Goal: Browse casually

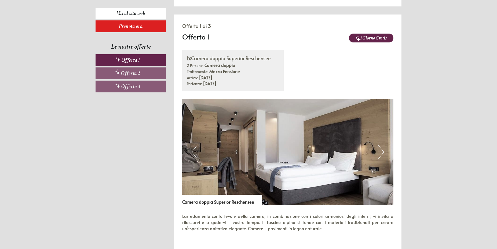
scroll to position [301, 0]
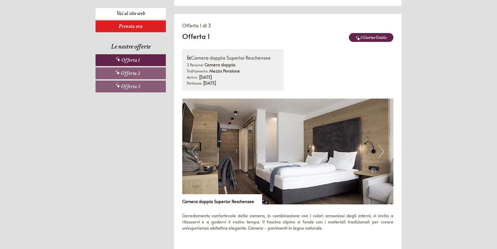
click at [381, 145] on button "Next" at bounding box center [381, 151] width 6 height 13
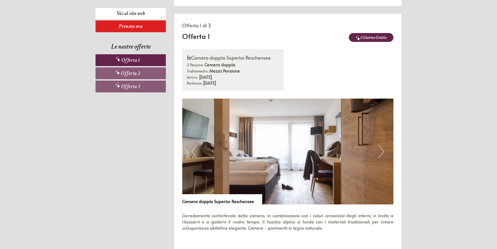
click at [381, 145] on button "Next" at bounding box center [381, 151] width 6 height 13
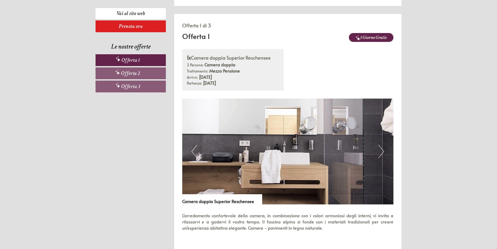
click at [381, 145] on button "Next" at bounding box center [381, 151] width 6 height 13
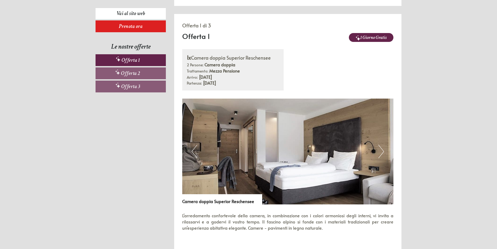
click at [382, 145] on button "Next" at bounding box center [381, 151] width 6 height 13
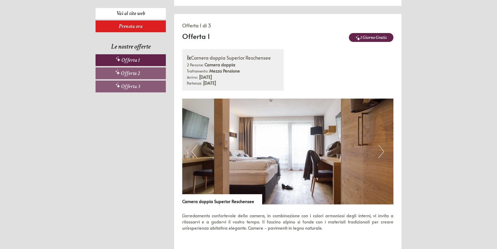
click at [382, 145] on button "Next" at bounding box center [381, 151] width 6 height 13
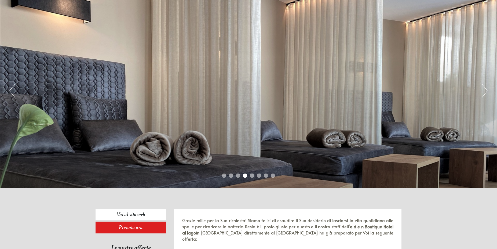
scroll to position [0, 0]
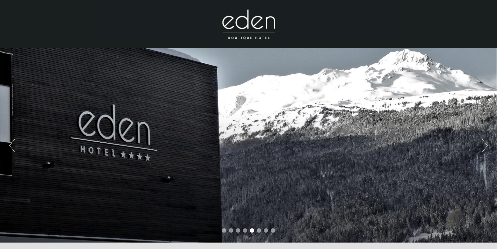
click at [486, 144] on button "Next" at bounding box center [485, 145] width 6 height 13
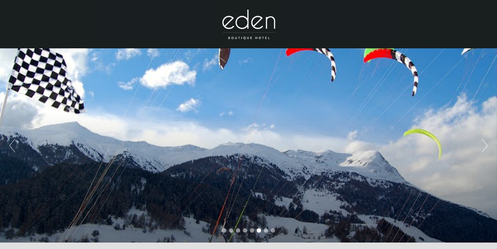
click at [486, 144] on button "Next" at bounding box center [485, 145] width 6 height 13
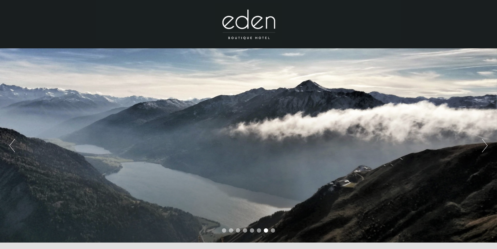
click at [486, 144] on button "Next" at bounding box center [485, 145] width 6 height 13
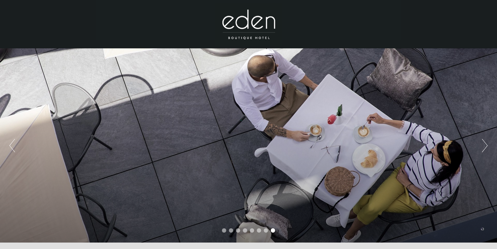
click at [486, 144] on button "Next" at bounding box center [485, 145] width 6 height 13
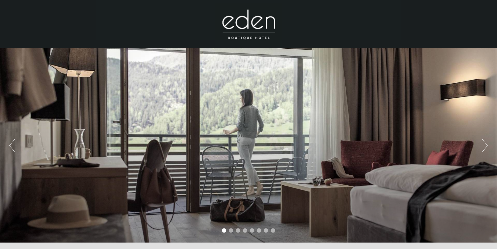
click at [484, 146] on button "Next" at bounding box center [485, 145] width 6 height 13
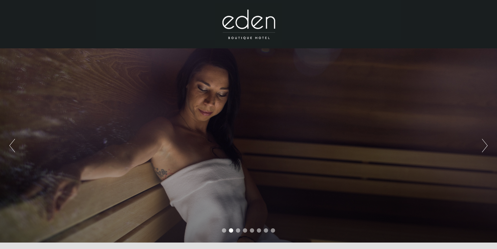
click at [473, 131] on div "Previous Next 1 2 3 4 5 6 7 8" at bounding box center [248, 145] width 497 height 194
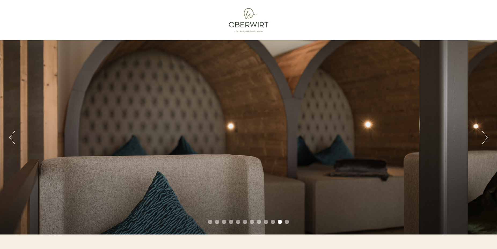
click at [485, 132] on button "Next" at bounding box center [485, 137] width 6 height 13
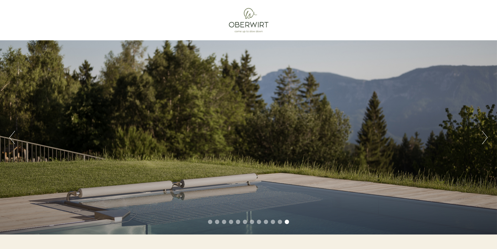
click at [485, 132] on button "Next" at bounding box center [485, 137] width 6 height 13
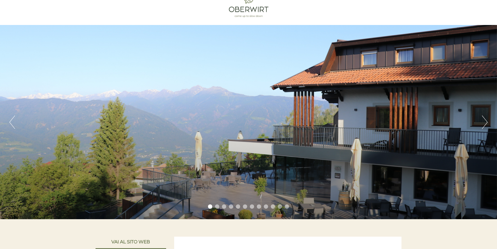
scroll to position [27, 0]
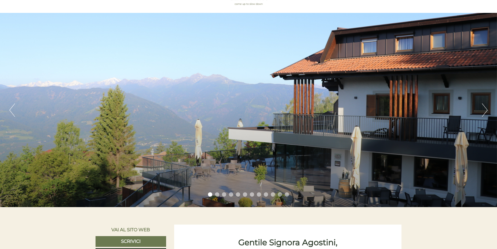
click at [486, 110] on button "Next" at bounding box center [485, 109] width 6 height 13
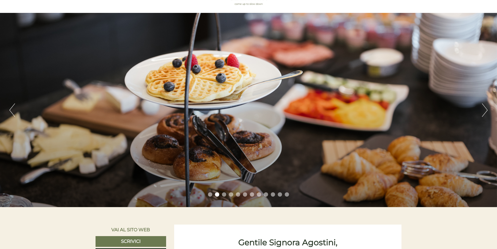
click at [486, 110] on button "Next" at bounding box center [485, 109] width 6 height 13
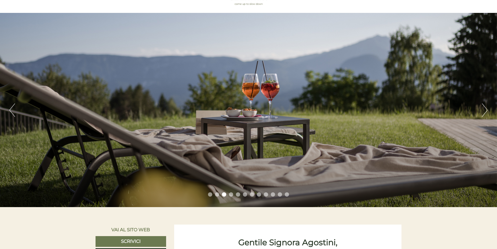
click at [486, 110] on button "Next" at bounding box center [485, 109] width 6 height 13
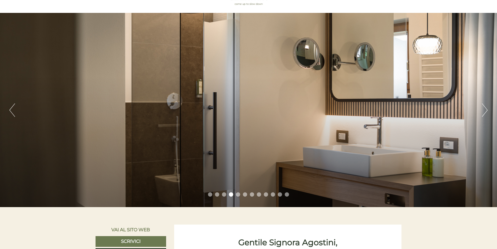
click at [486, 110] on button "Next" at bounding box center [485, 109] width 6 height 13
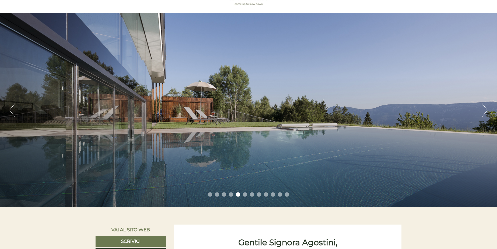
click at [485, 110] on button "Next" at bounding box center [485, 109] width 6 height 13
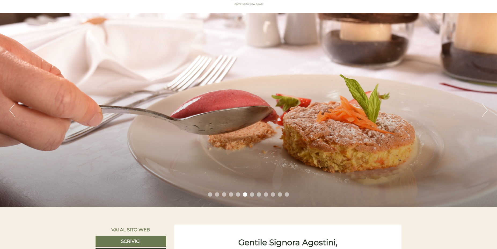
click at [485, 110] on button "Next" at bounding box center [485, 109] width 6 height 13
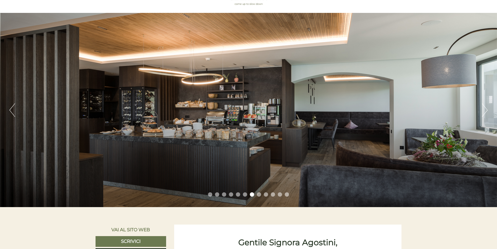
click at [485, 110] on button "Next" at bounding box center [485, 109] width 6 height 13
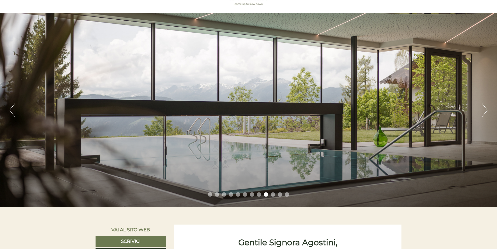
click at [486, 110] on button "Next" at bounding box center [485, 109] width 6 height 13
click at [486, 108] on button "Next" at bounding box center [485, 109] width 6 height 13
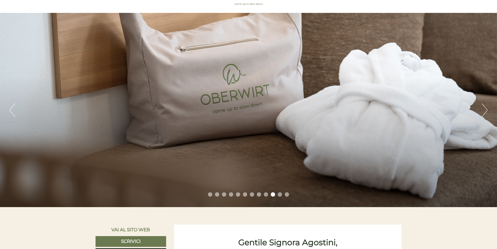
click at [486, 108] on button "Next" at bounding box center [485, 109] width 6 height 13
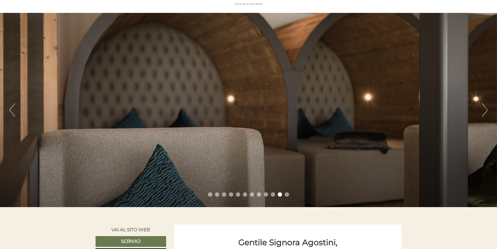
click at [486, 108] on button "Next" at bounding box center [485, 109] width 6 height 13
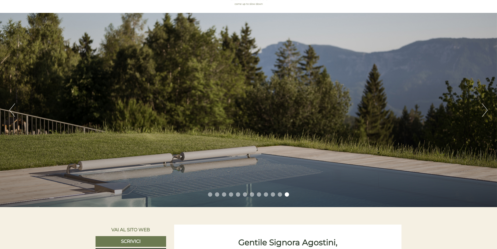
click at [486, 108] on button "Next" at bounding box center [485, 109] width 6 height 13
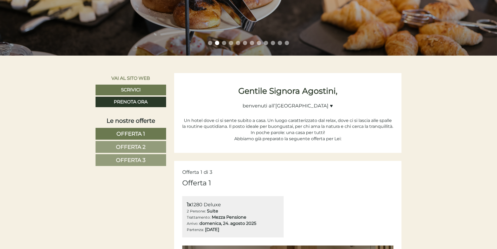
scroll to position [0, 0]
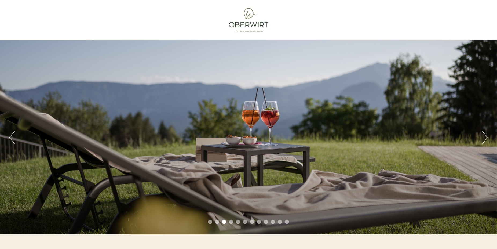
click at [248, 26] on div at bounding box center [248, 20] width 300 height 35
click at [247, 24] on div at bounding box center [248, 20] width 300 height 35
